Goal: Go to known website: Go to known website

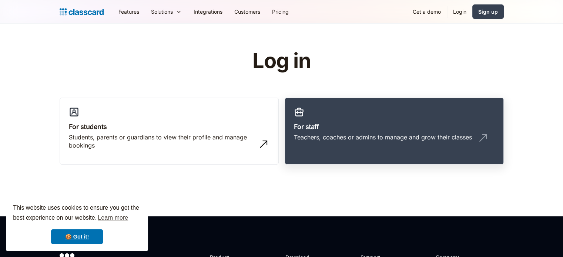
click at [318, 124] on h3 "For staff" at bounding box center [394, 127] width 201 height 10
click at [302, 126] on h3 "For staff" at bounding box center [394, 127] width 201 height 10
